Goal: Task Accomplishment & Management: Use online tool/utility

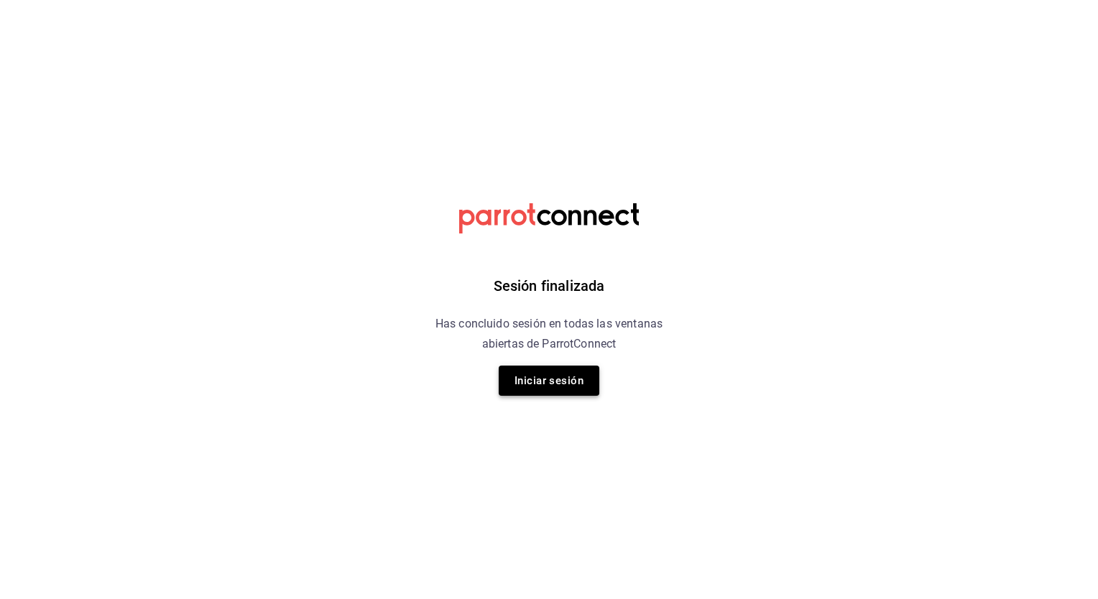
click at [561, 368] on button "Iniciar sesión" at bounding box center [549, 381] width 101 height 30
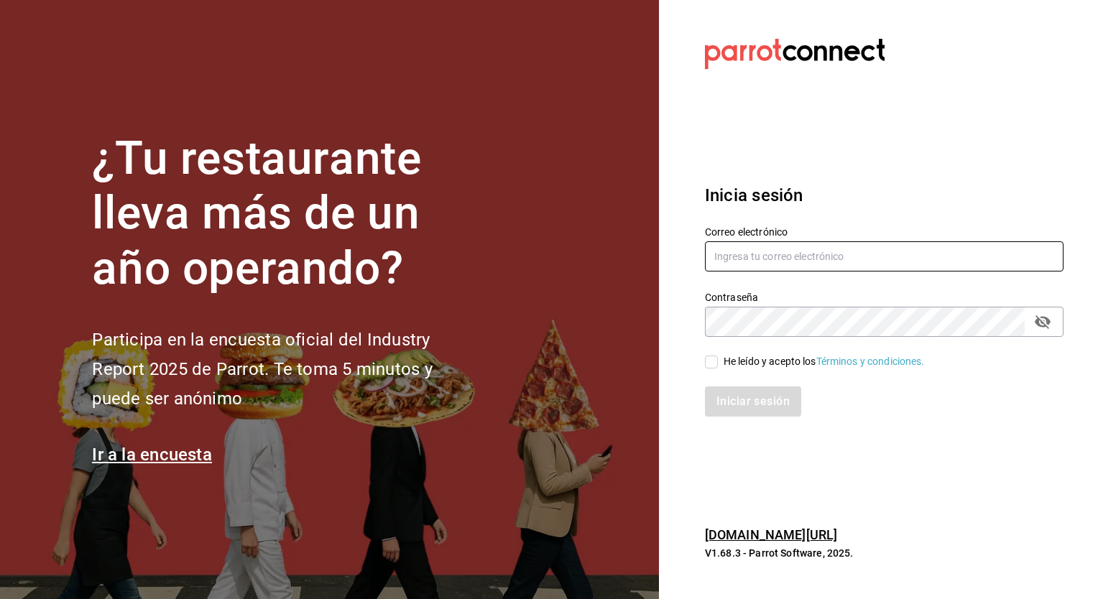
type input "cuerno.cdmx@grupocosteno.com"
click at [714, 361] on input "He leído y acepto los Términos y condiciones." at bounding box center [711, 362] width 13 height 13
checkbox input "true"
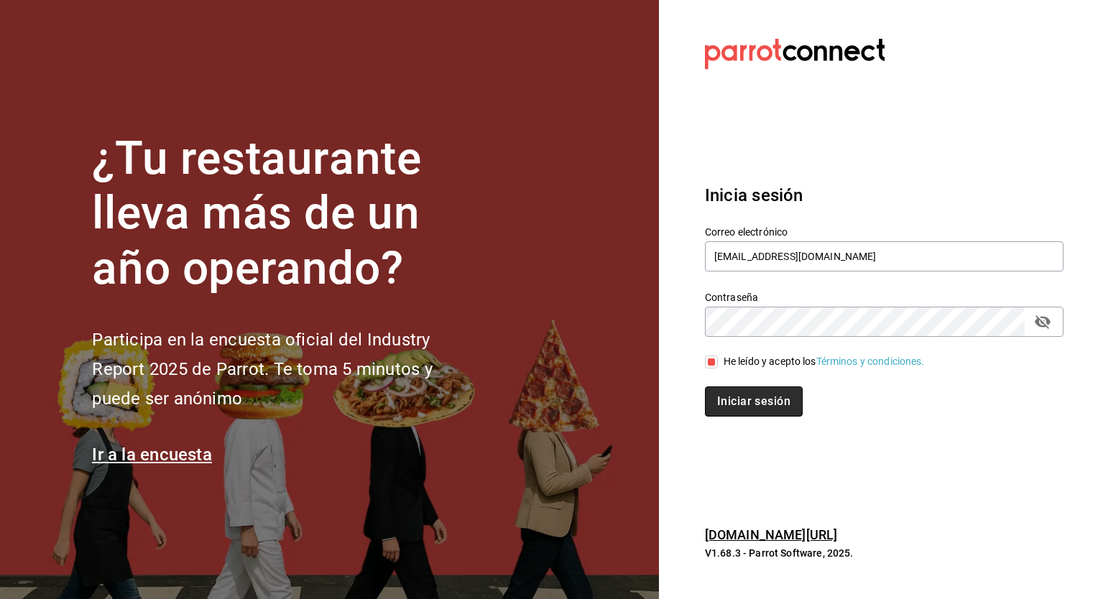
click at [741, 402] on button "Iniciar sesión" at bounding box center [754, 401] width 98 height 30
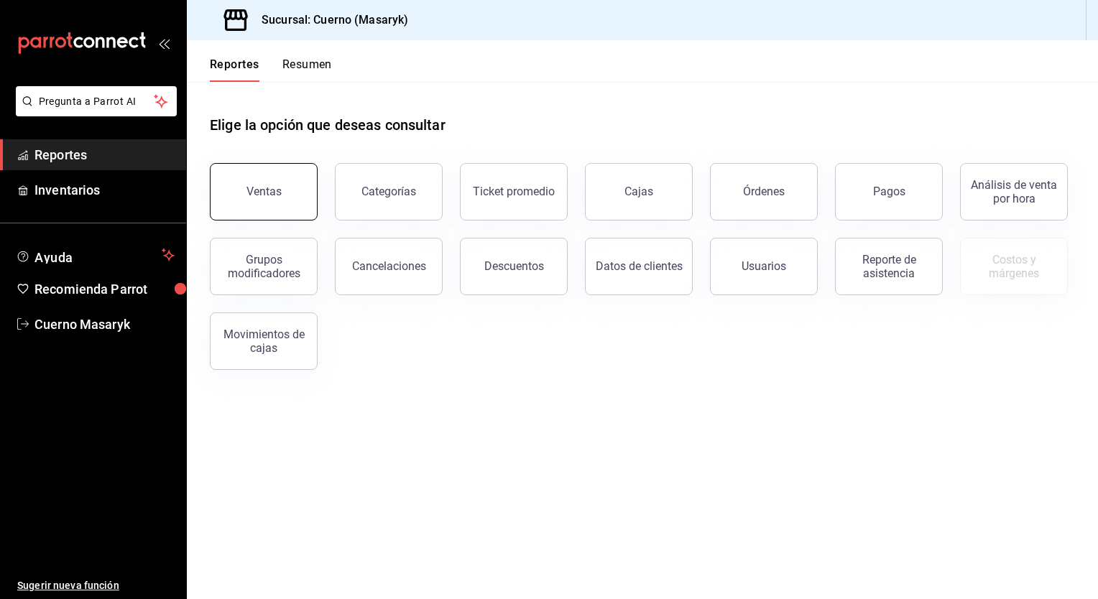
click at [253, 198] on div "Ventas" at bounding box center [263, 192] width 35 height 14
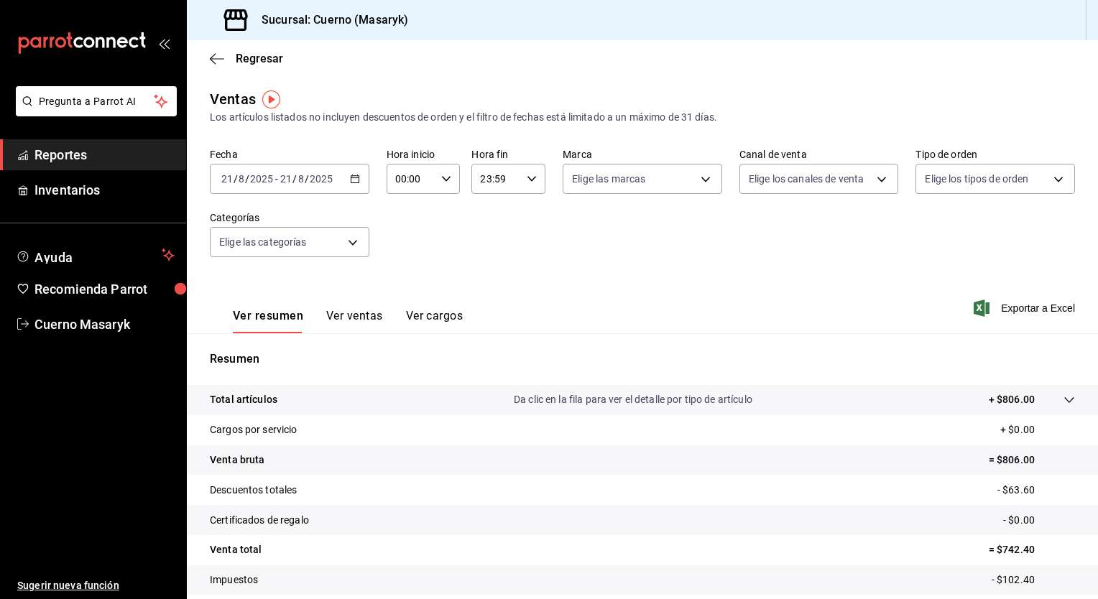
click at [353, 174] on icon "button" at bounding box center [355, 179] width 10 height 10
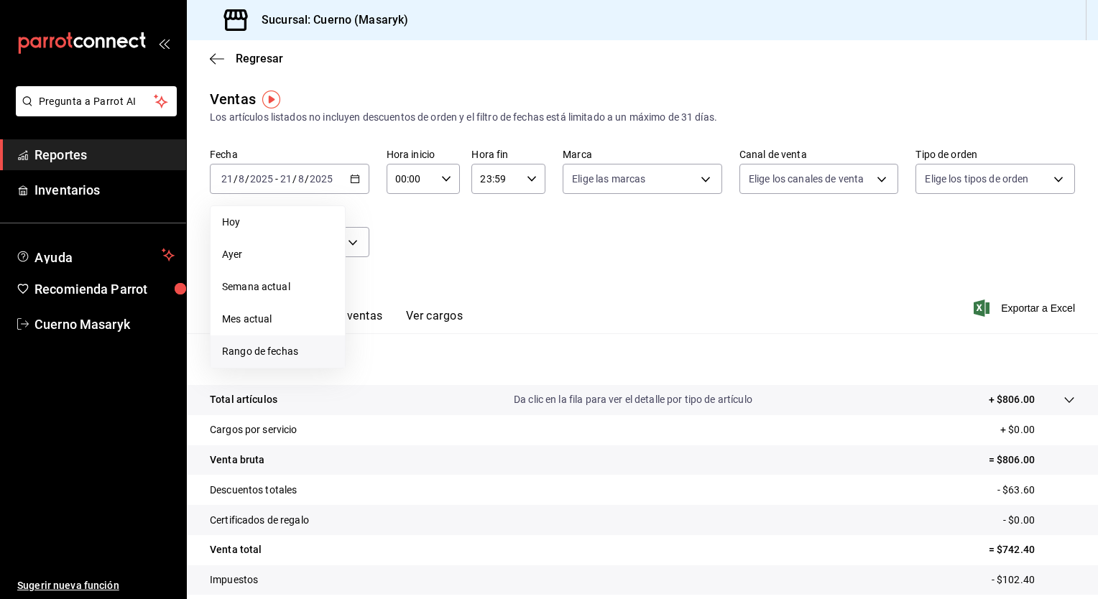
click at [280, 349] on span "Rango de fechas" at bounding box center [277, 351] width 111 height 15
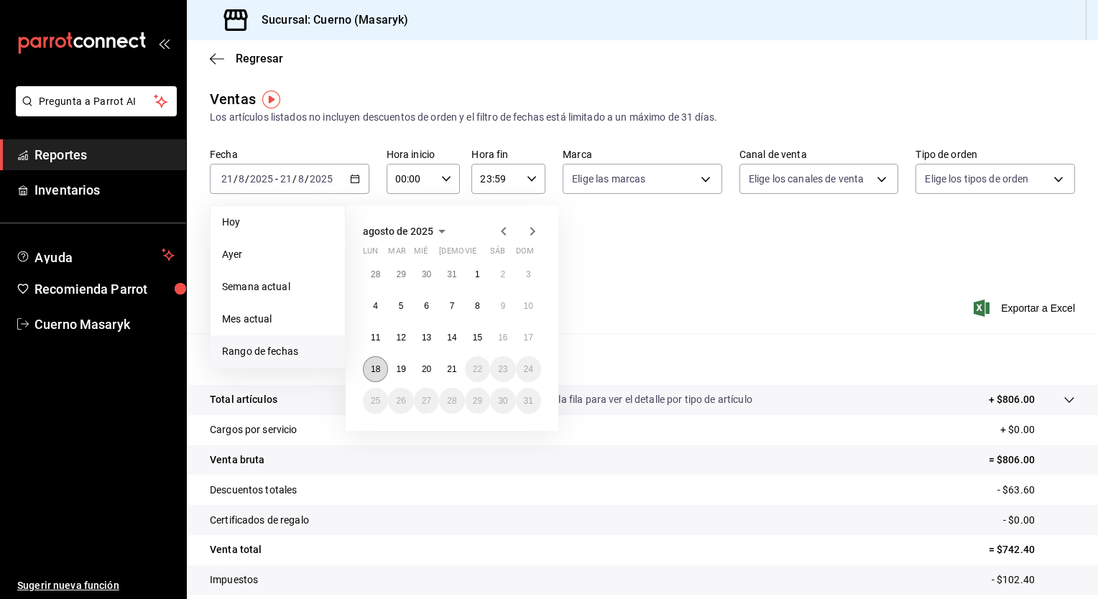
click at [374, 364] on abbr "18" at bounding box center [375, 369] width 9 height 10
click at [447, 364] on abbr "21" at bounding box center [451, 369] width 9 height 10
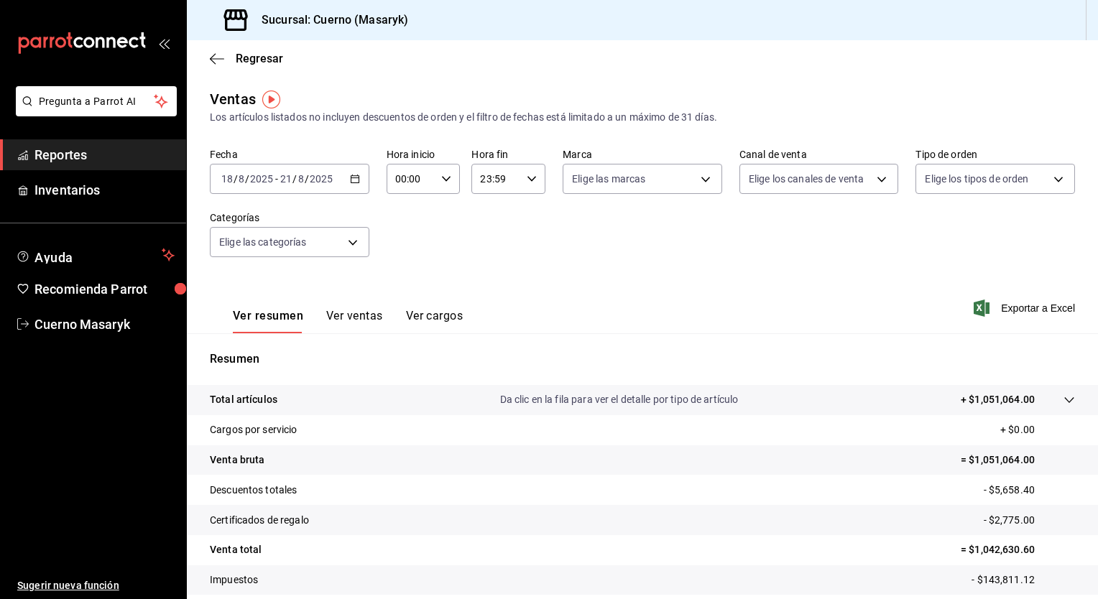
click at [437, 185] on div "00:00 Hora inicio" at bounding box center [423, 179] width 74 height 30
click at [407, 295] on span "05" at bounding box center [403, 291] width 14 height 11
type input "05:00"
click at [519, 177] on div at bounding box center [549, 299] width 1098 height 599
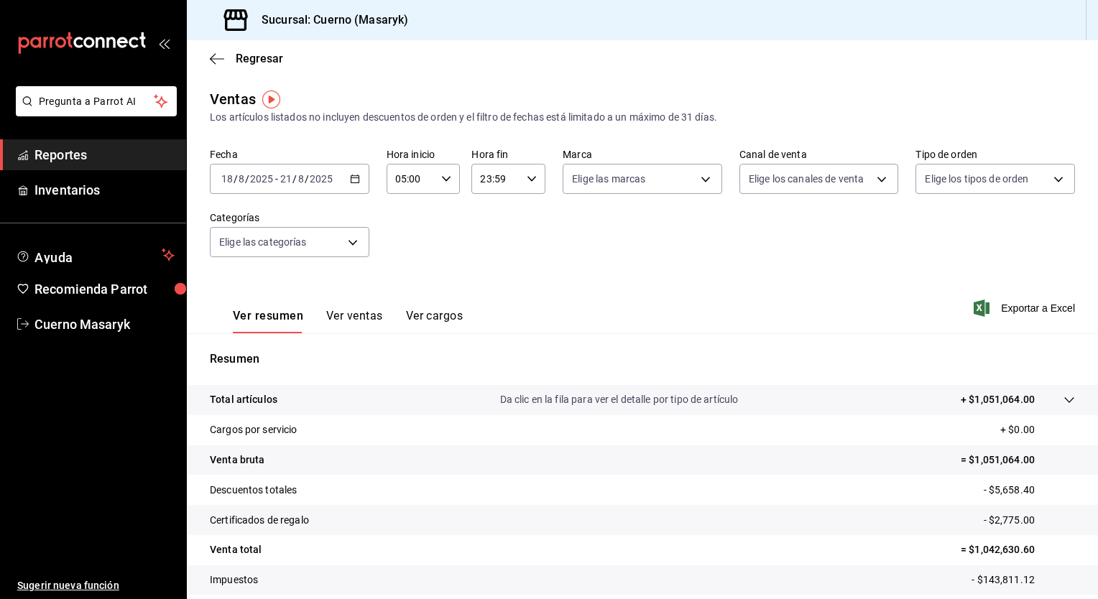
click at [527, 177] on icon "button" at bounding box center [532, 179] width 10 height 10
click at [485, 267] on button "05" at bounding box center [486, 273] width 31 height 29
click at [526, 206] on button "00" at bounding box center [523, 215] width 31 height 29
type input "05:00"
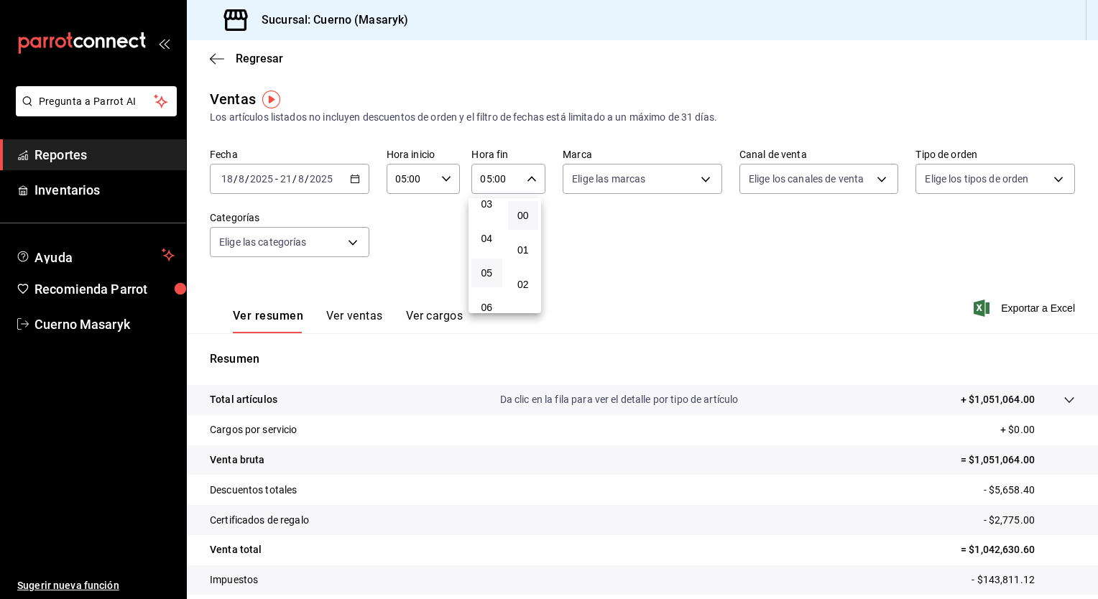
click at [624, 182] on div at bounding box center [549, 299] width 1098 height 599
click at [624, 182] on body "Pregunta a Parrot AI Reportes Inventarios Ayuda Recomienda Parrot Cuerno Masary…" at bounding box center [549, 299] width 1098 height 599
click at [608, 228] on span "Ver todas" at bounding box center [620, 234] width 44 height 15
type input "4ea0d660-02b3-4785-bb88-48b5ef6e196c"
checkbox input "true"
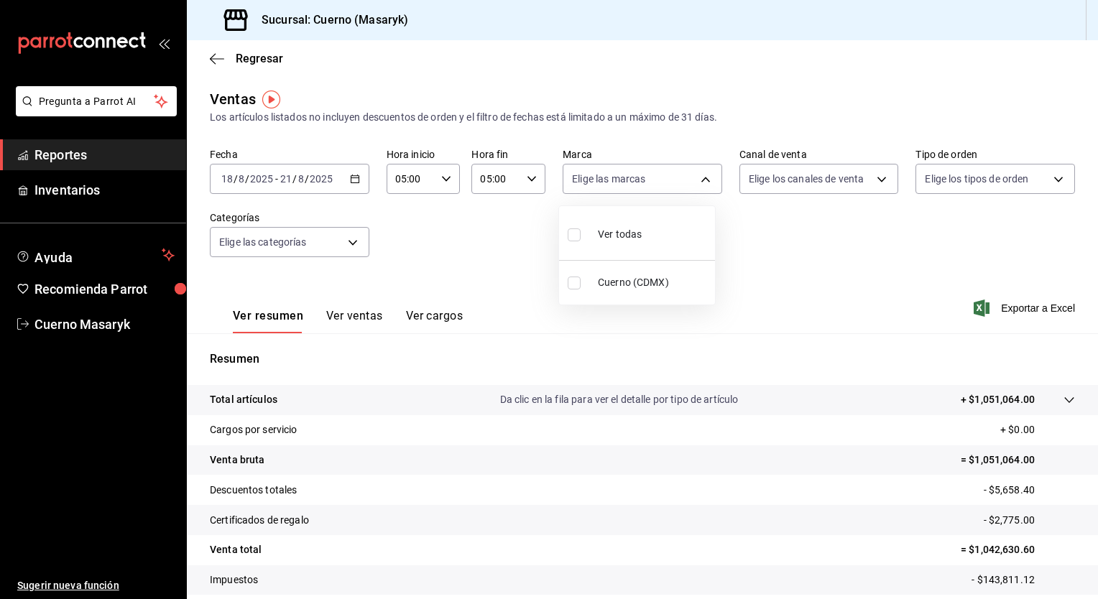
checkbox input "true"
click at [774, 187] on div at bounding box center [549, 299] width 1098 height 599
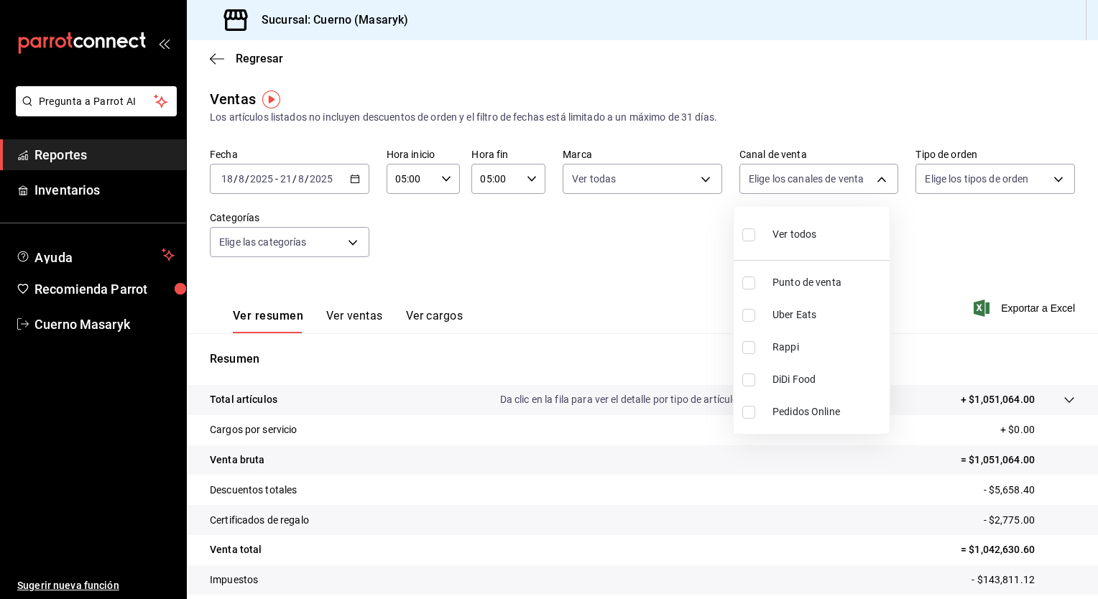
click at [774, 187] on body "Pregunta a Parrot AI Reportes Inventarios Ayuda Recomienda Parrot Cuerno Masary…" at bounding box center [549, 299] width 1098 height 599
click at [776, 234] on span "Ver todos" at bounding box center [794, 234] width 44 height 15
type input "PARROT,UBER_EATS,RAPPI,DIDI_FOOD,ONLINE"
checkbox input "true"
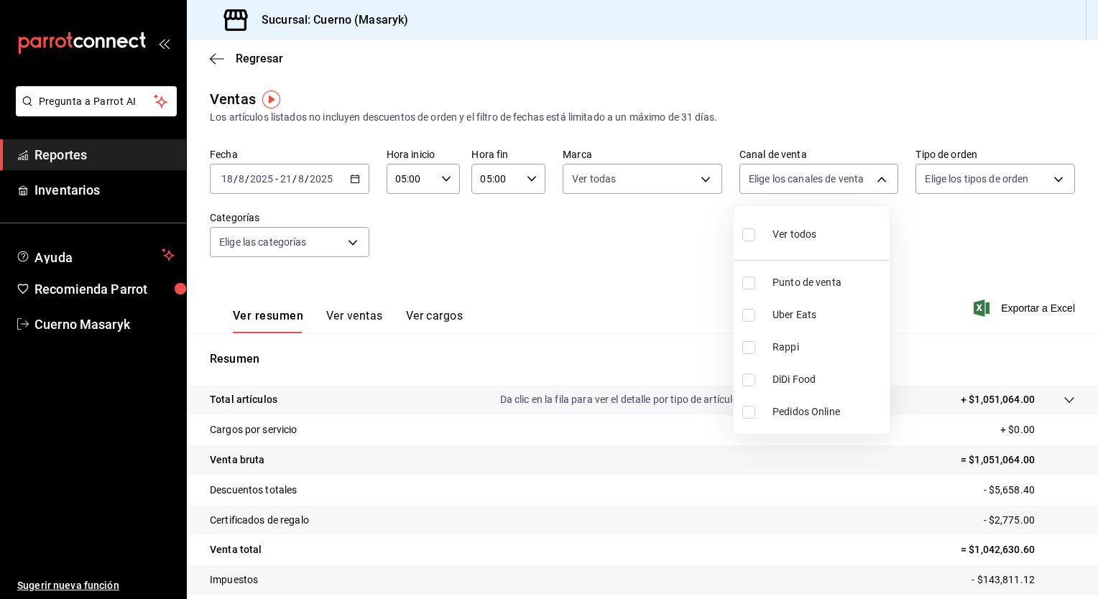
checkbox input "true"
click at [940, 185] on div at bounding box center [549, 299] width 1098 height 599
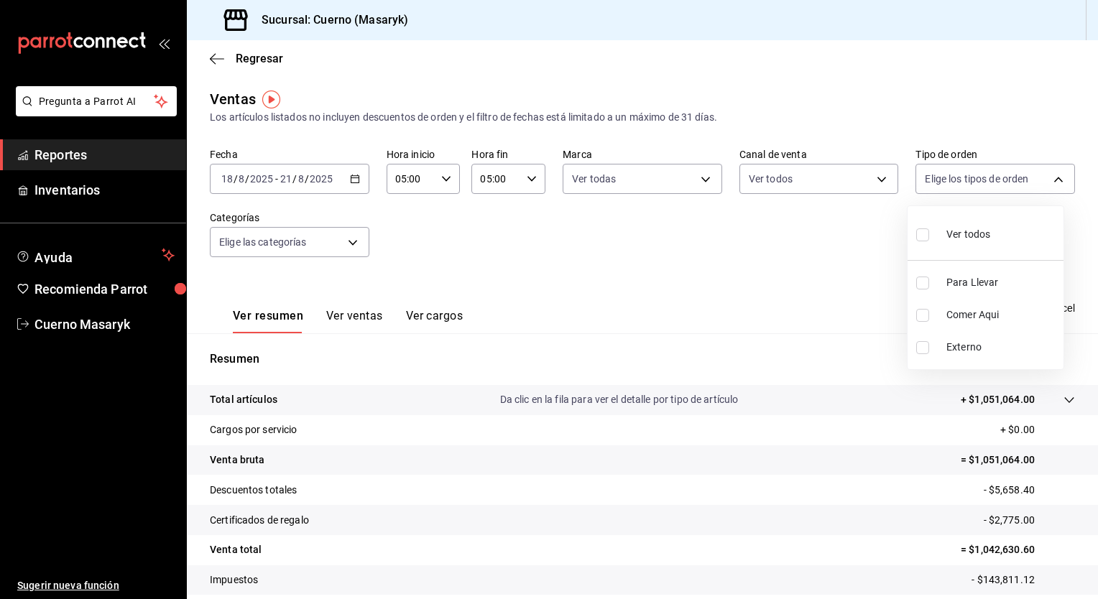
click at [940, 185] on body "Pregunta a Parrot AI Reportes Inventarios Ayuda Recomienda Parrot Cuerno Masary…" at bounding box center [549, 299] width 1098 height 599
click at [940, 226] on div "Ver todos" at bounding box center [953, 233] width 74 height 31
type input "d8208262-291b-4595-bbfa-ed1e8660efdb,73ecdc8a-b505-4242-b24a-d5f1595b9b0a,EXTER…"
checkbox input "true"
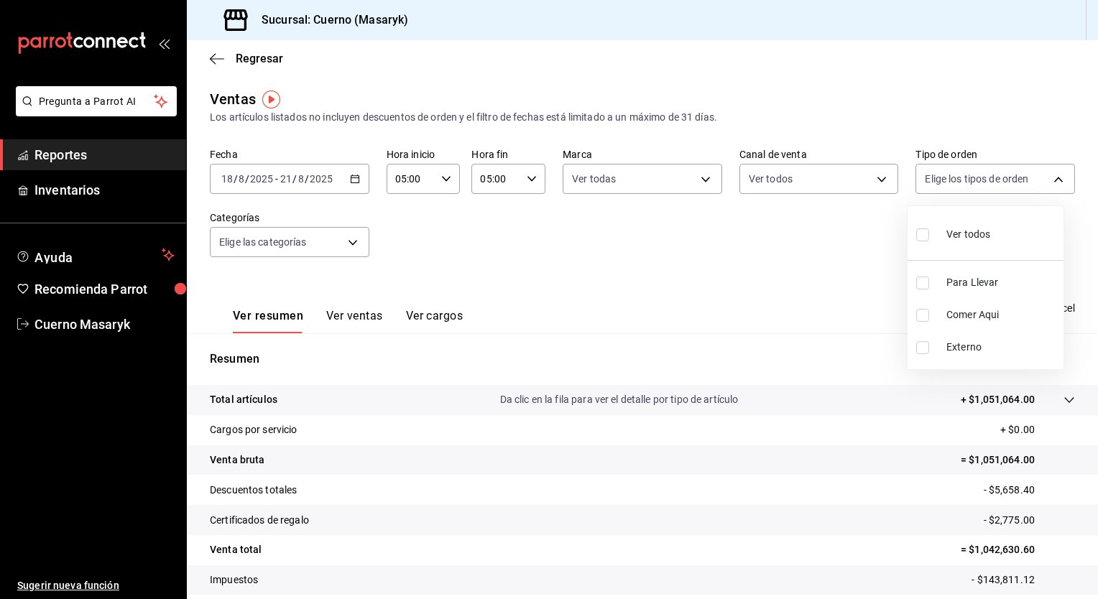
checkbox input "true"
click at [315, 249] on div at bounding box center [549, 299] width 1098 height 599
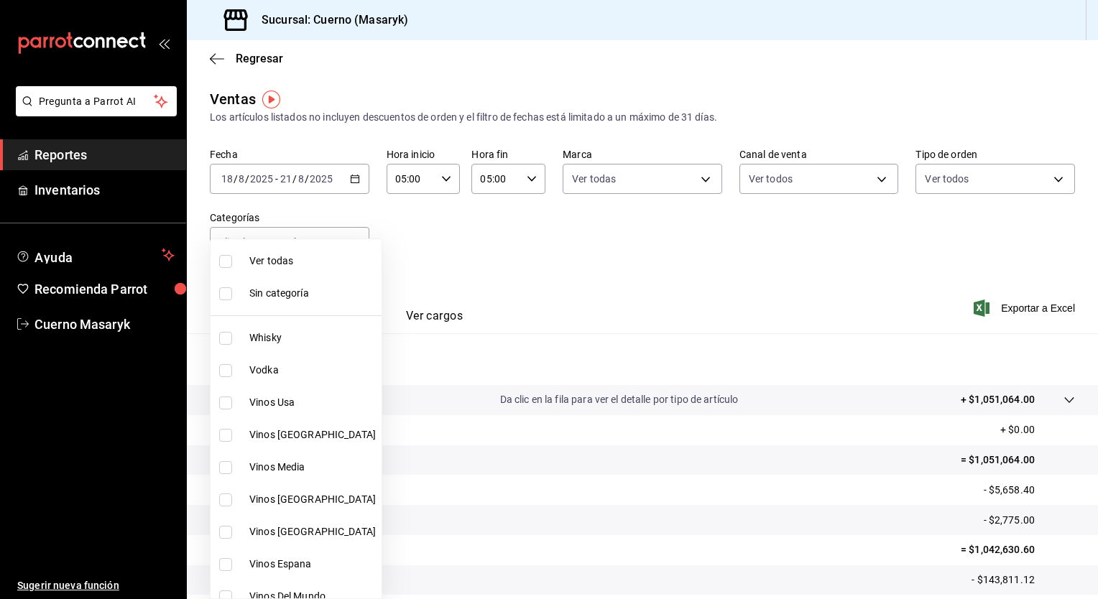
click at [315, 249] on body "Pregunta a Parrot AI Reportes Inventarios Ayuda Recomienda Parrot Cuerno Masary…" at bounding box center [549, 299] width 1098 height 599
click at [311, 261] on span "Ver todas" at bounding box center [312, 261] width 126 height 15
type input "c67b51a2-384c-483e-a5be-40afd3eac247,ec1a4520-4a99-4810-921e-4abf40ebc8c6,cd2d5…"
checkbox input "true"
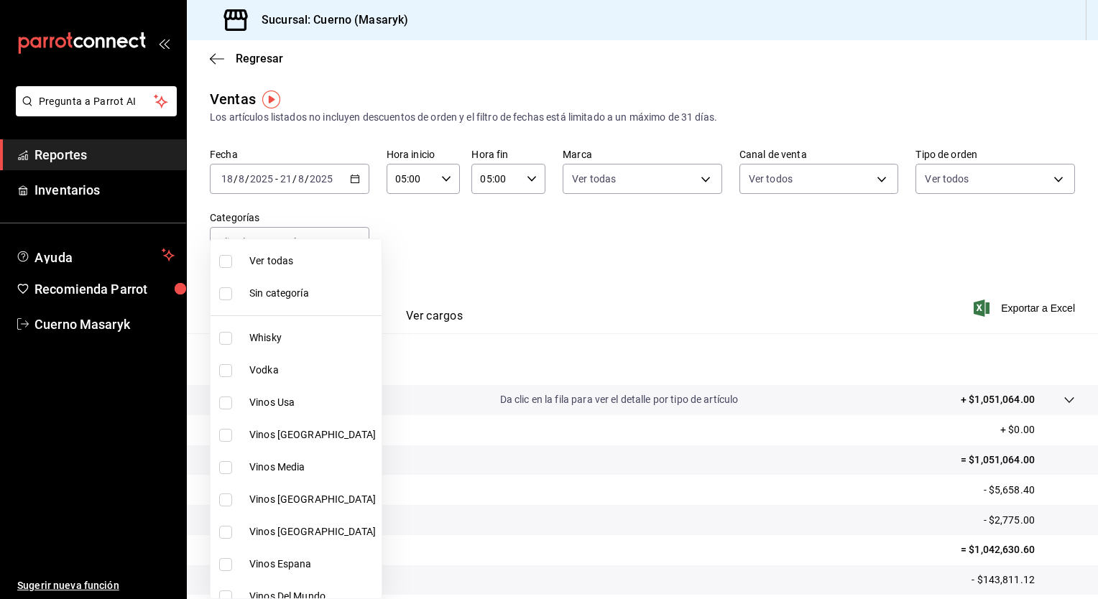
checkbox input "true"
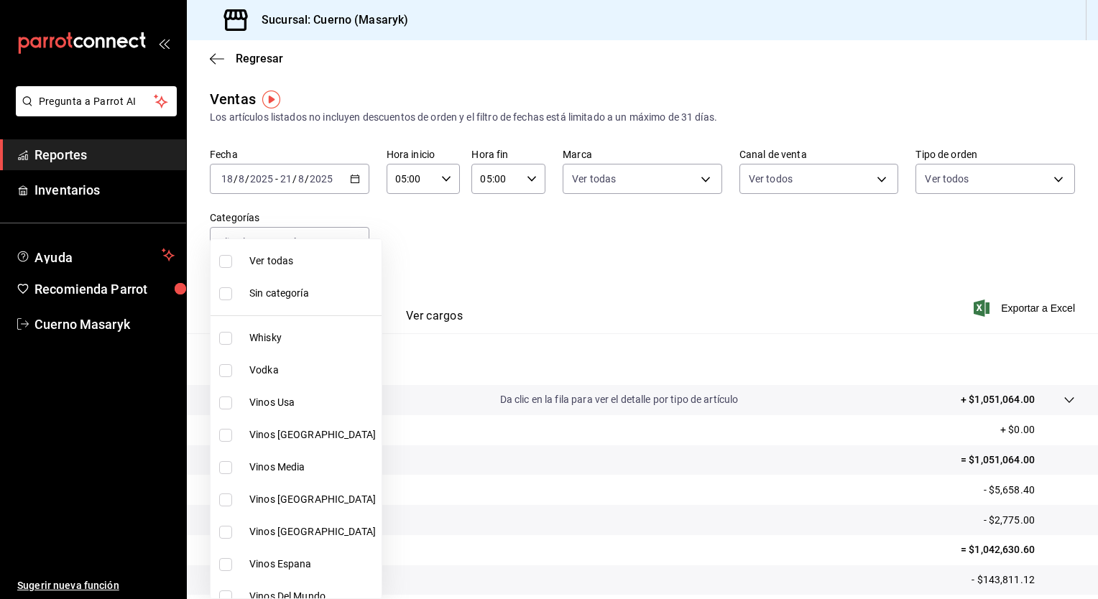
checkbox input "true"
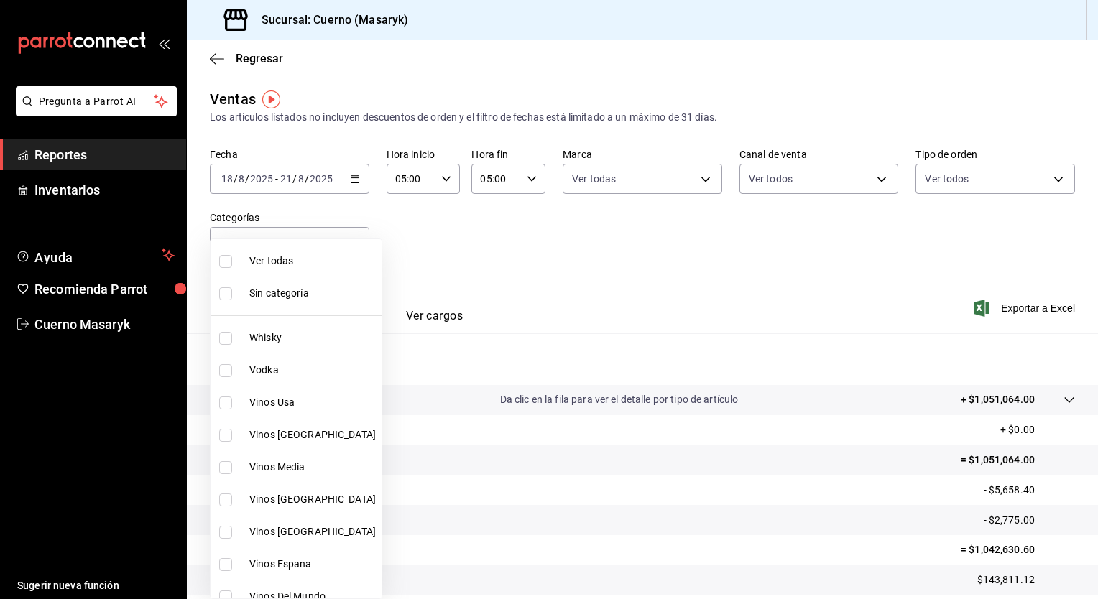
checkbox input "true"
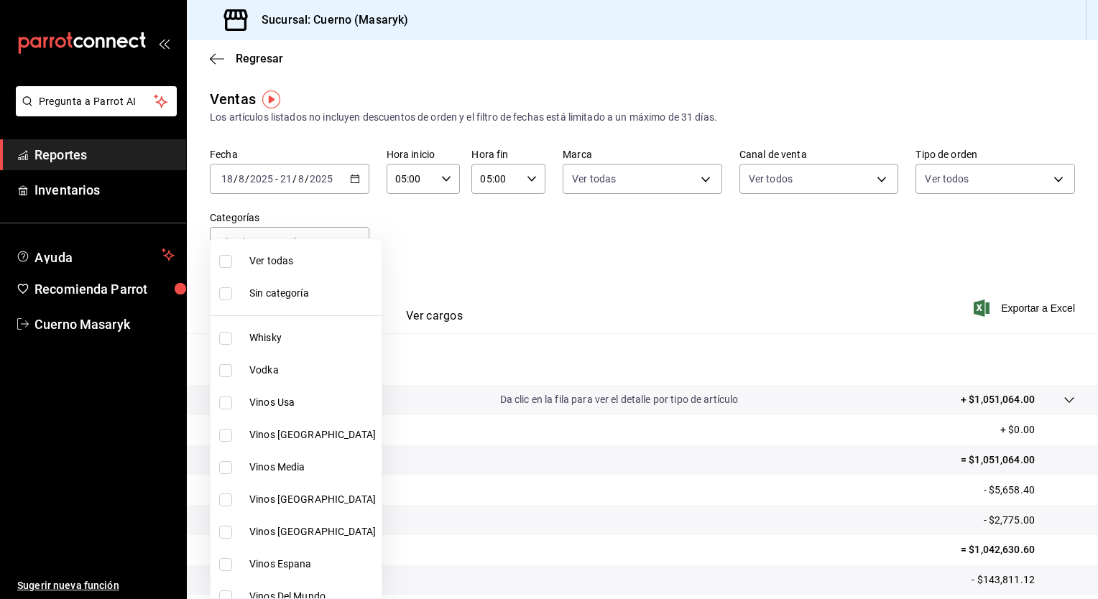
checkbox input "true"
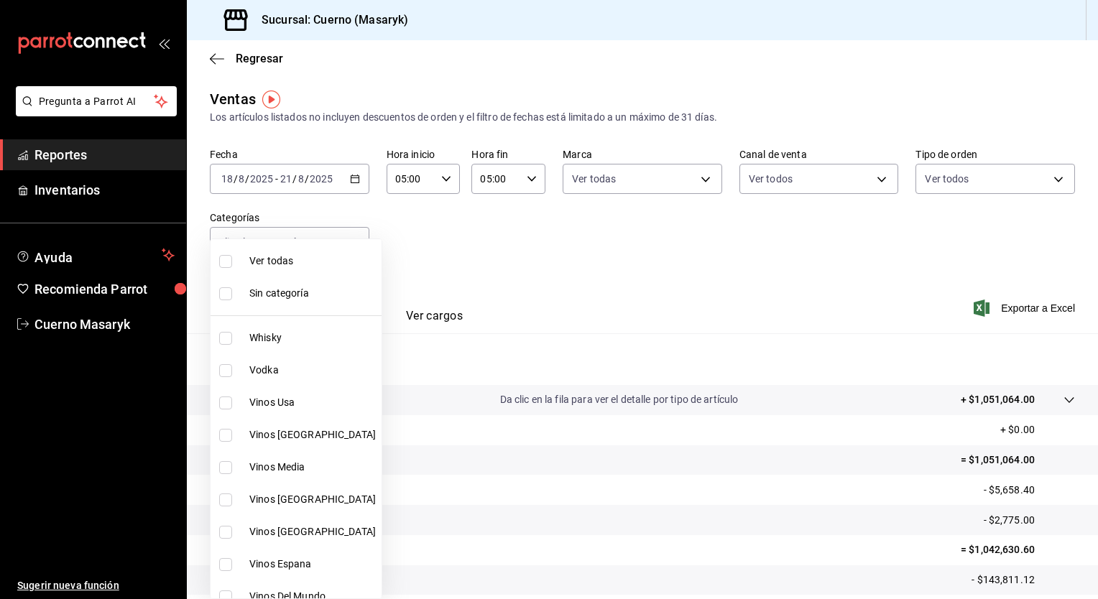
checkbox input "true"
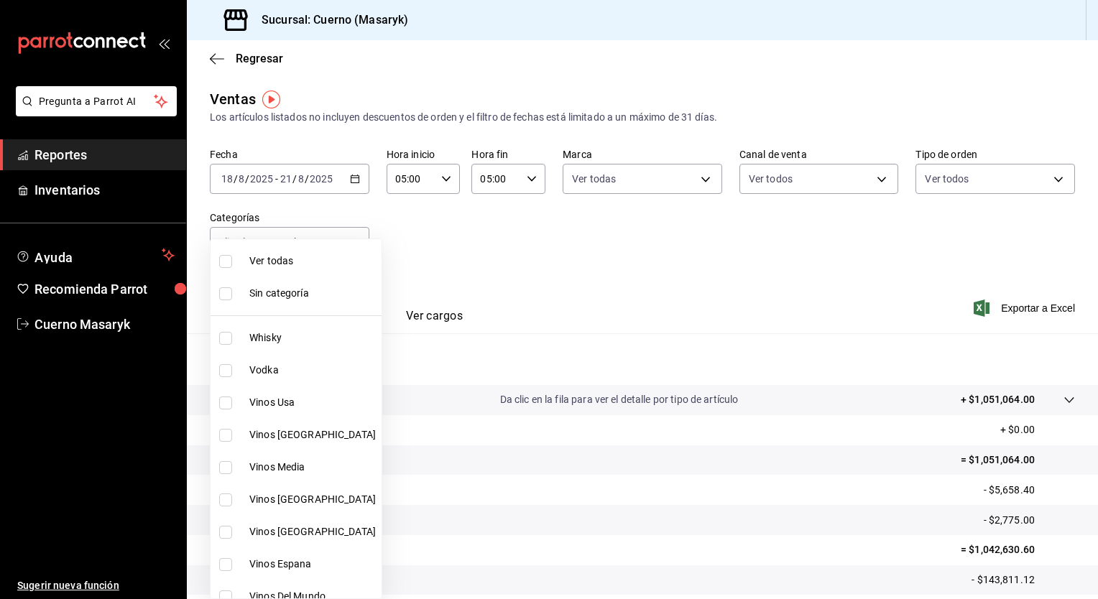
checkbox input "true"
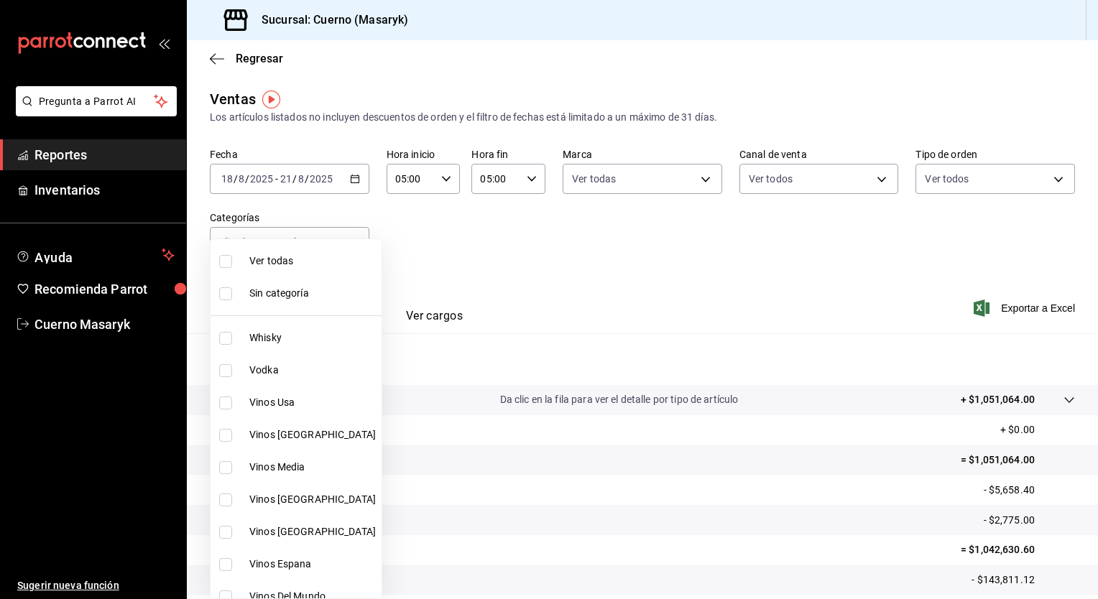
checkbox input "true"
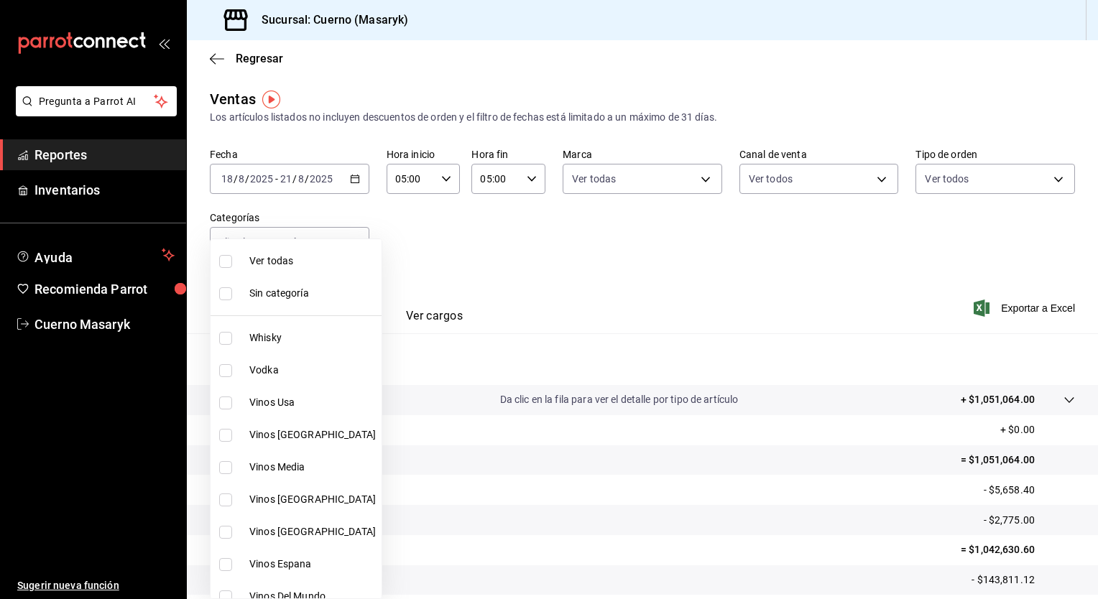
checkbox input "true"
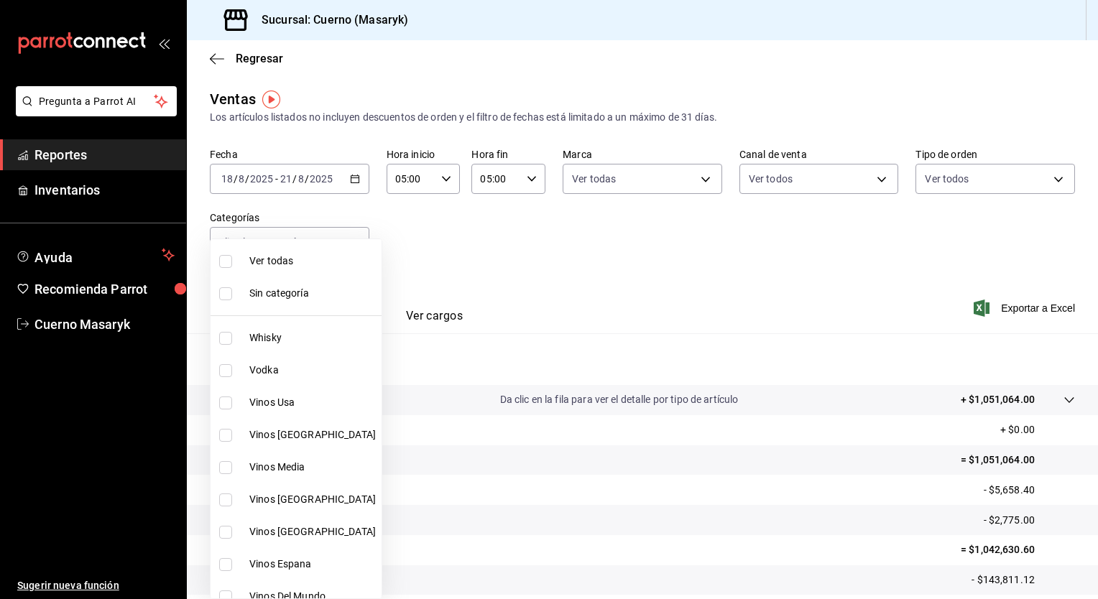
checkbox input "true"
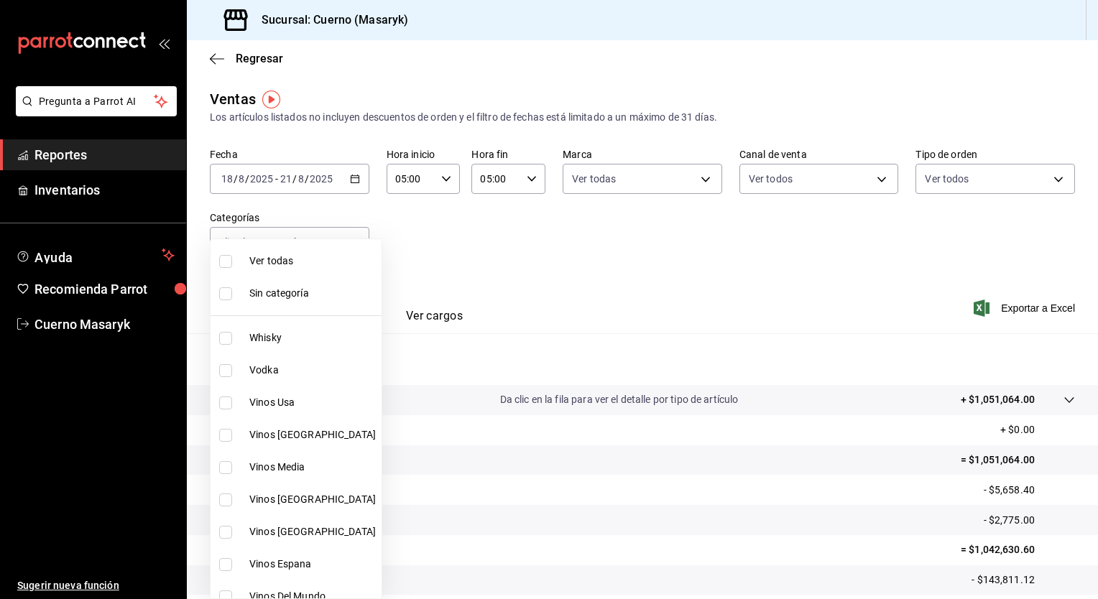
checkbox input "true"
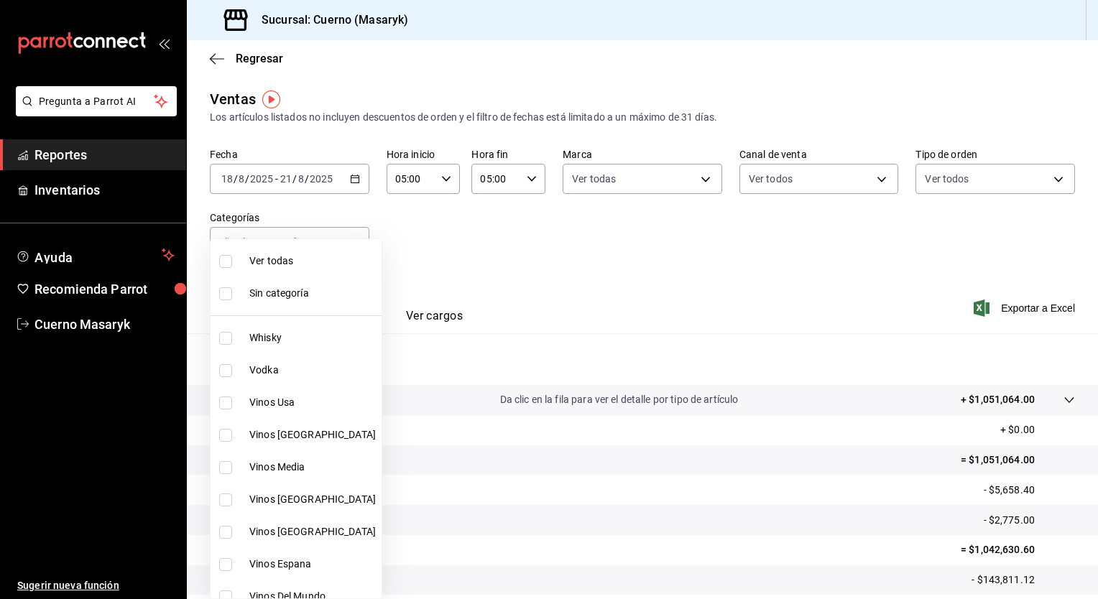
checkbox input "true"
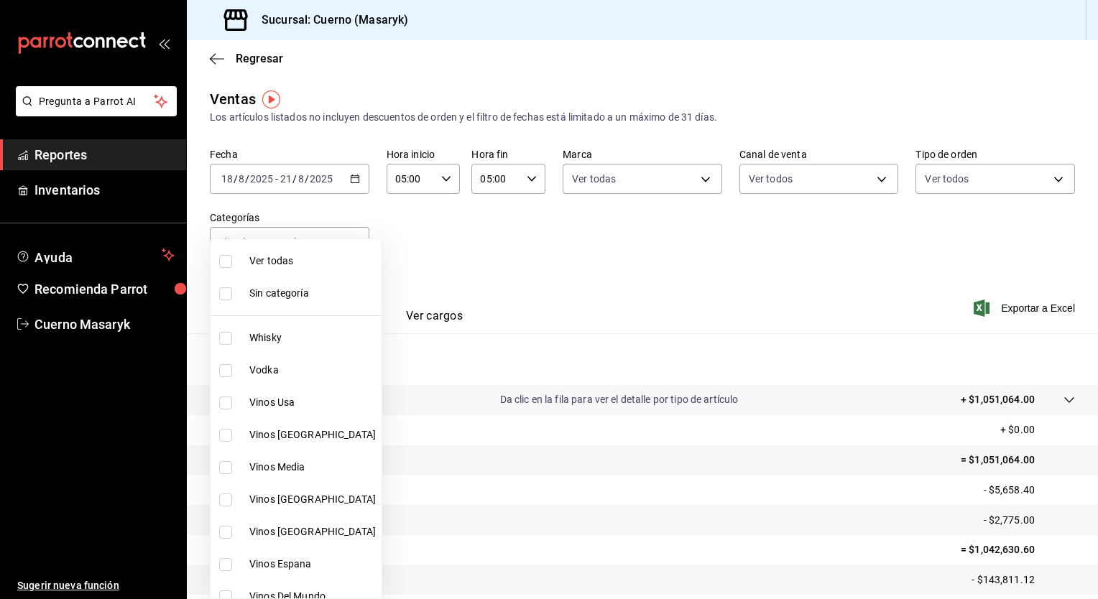
checkbox input "true"
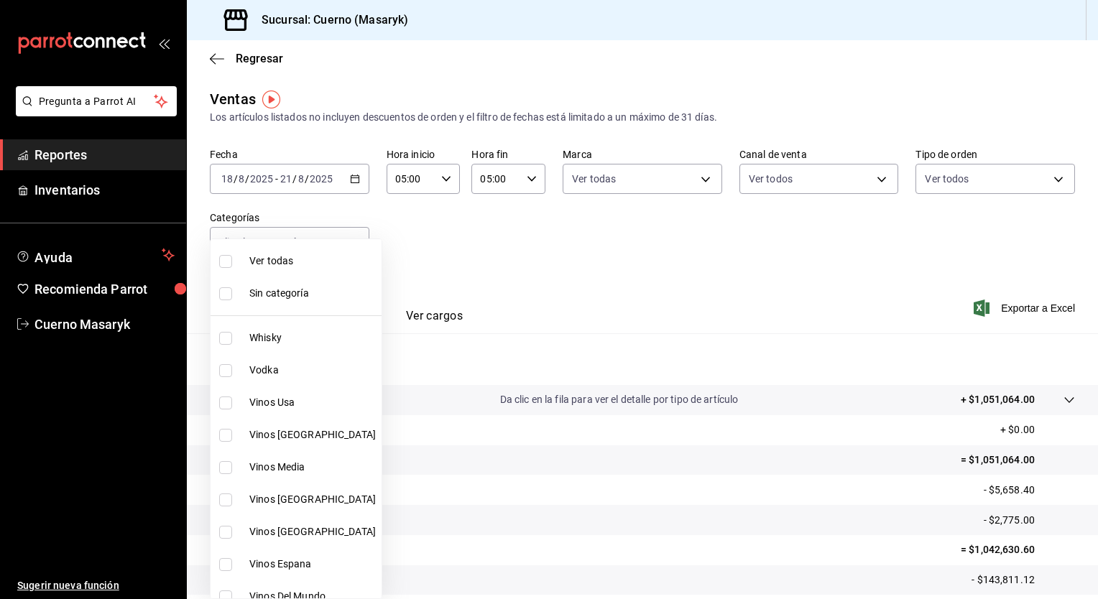
checkbox input "true"
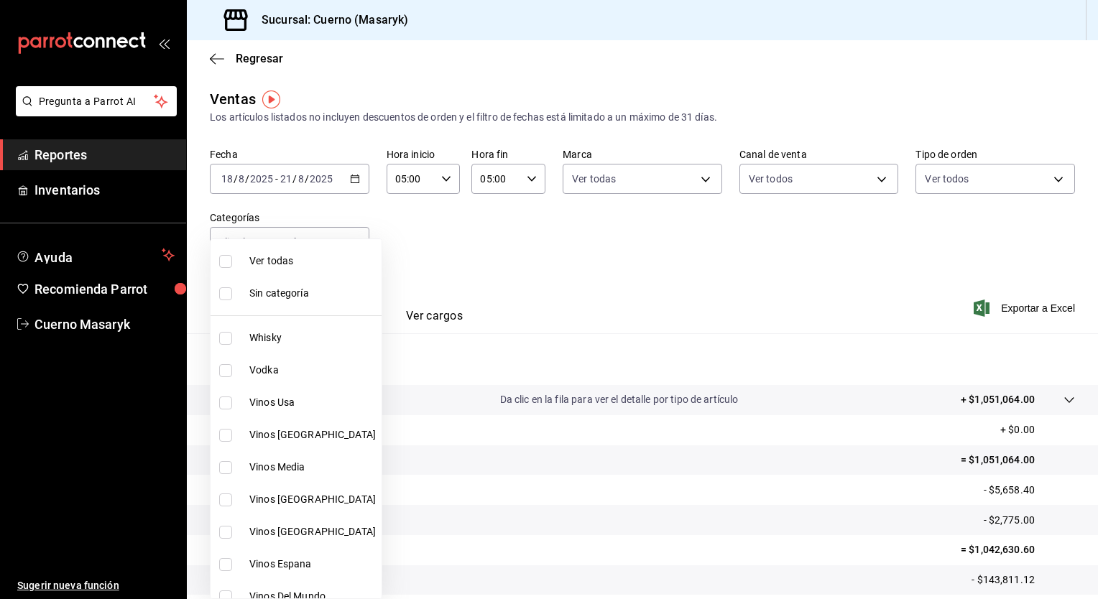
checkbox input "true"
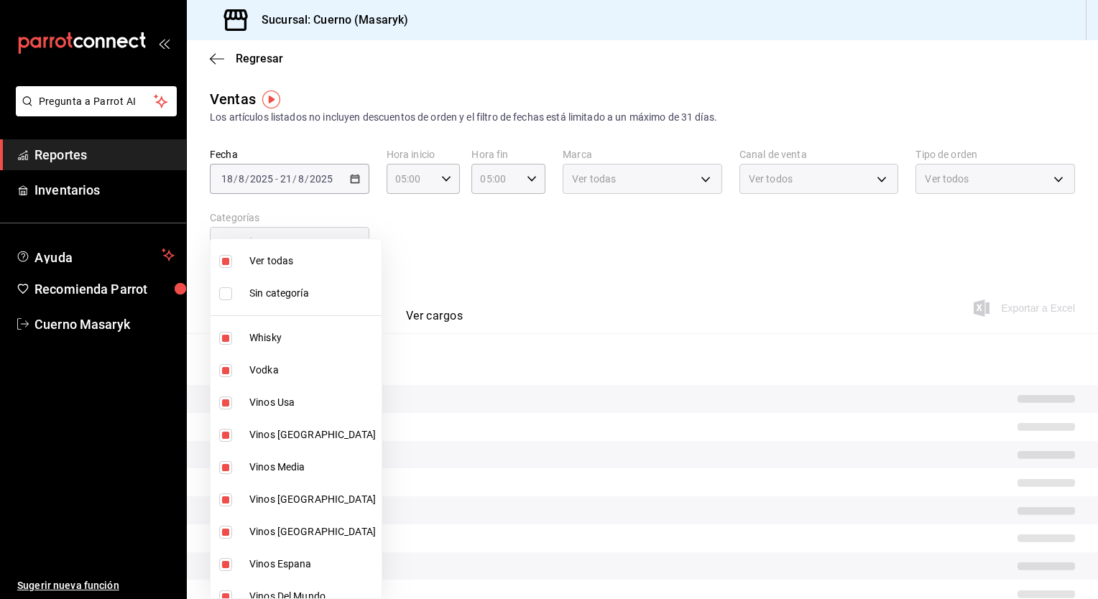
click at [847, 266] on div at bounding box center [549, 299] width 1098 height 599
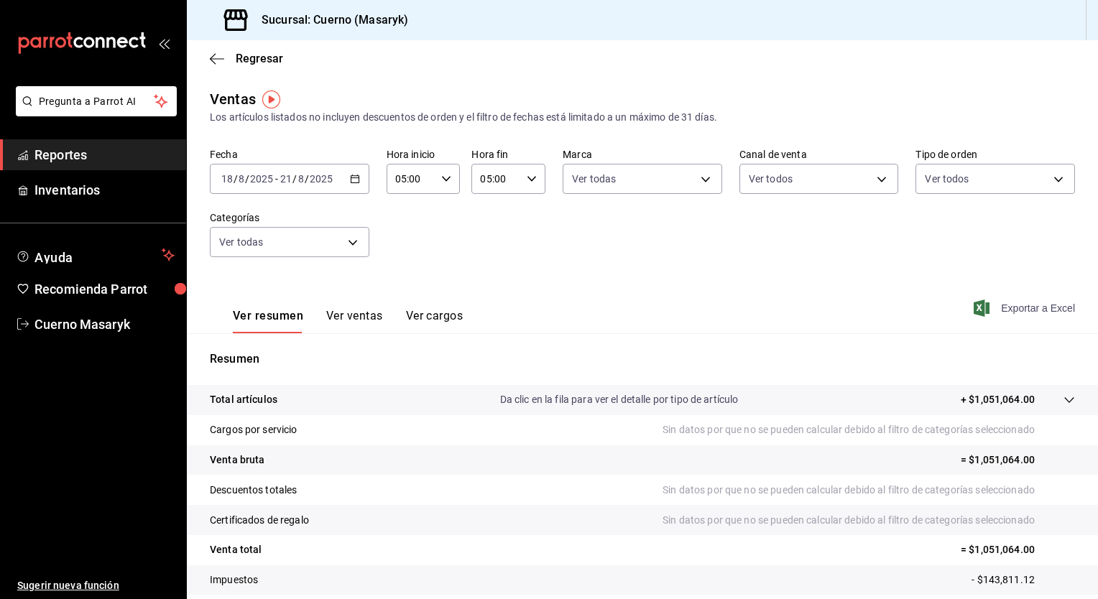
click at [1004, 307] on span "Exportar a Excel" at bounding box center [1025, 308] width 98 height 17
